Goal: Ask a question: Seek information or help from site administrators or community

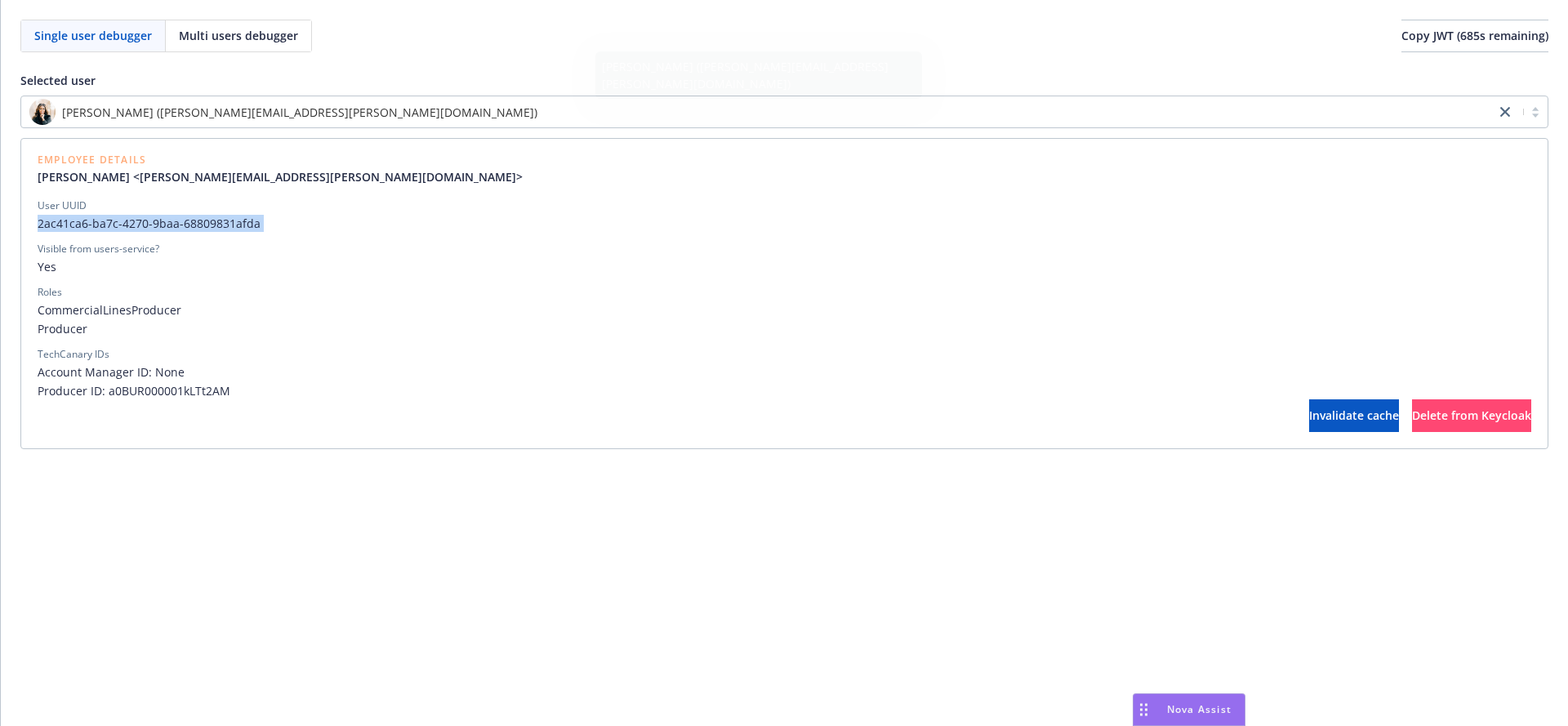
click at [1188, 695] on div "Nova Assist" at bounding box center [1189, 709] width 111 height 31
